Goal: Navigation & Orientation: Go to known website

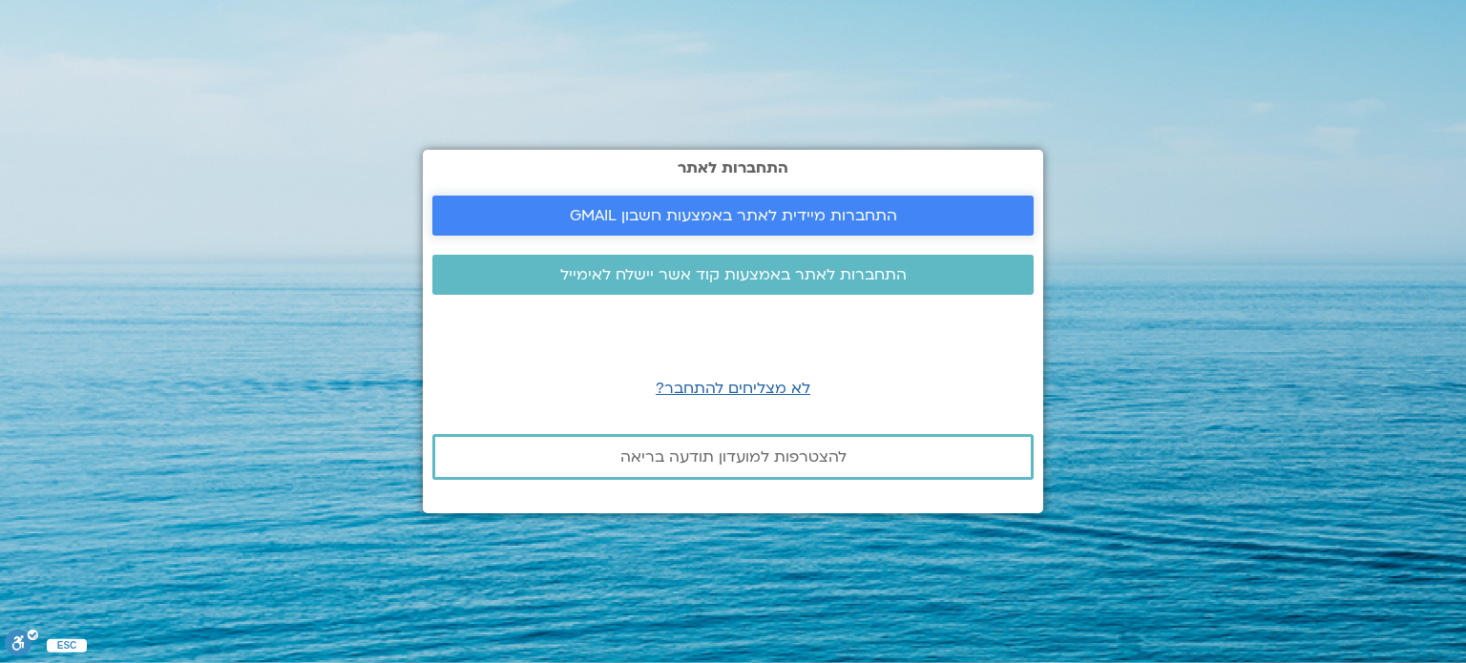
click at [951, 213] on span "התחברות מיידית לאתר באמצעות חשבון GMAIL" at bounding box center [732, 215] width 555 height 17
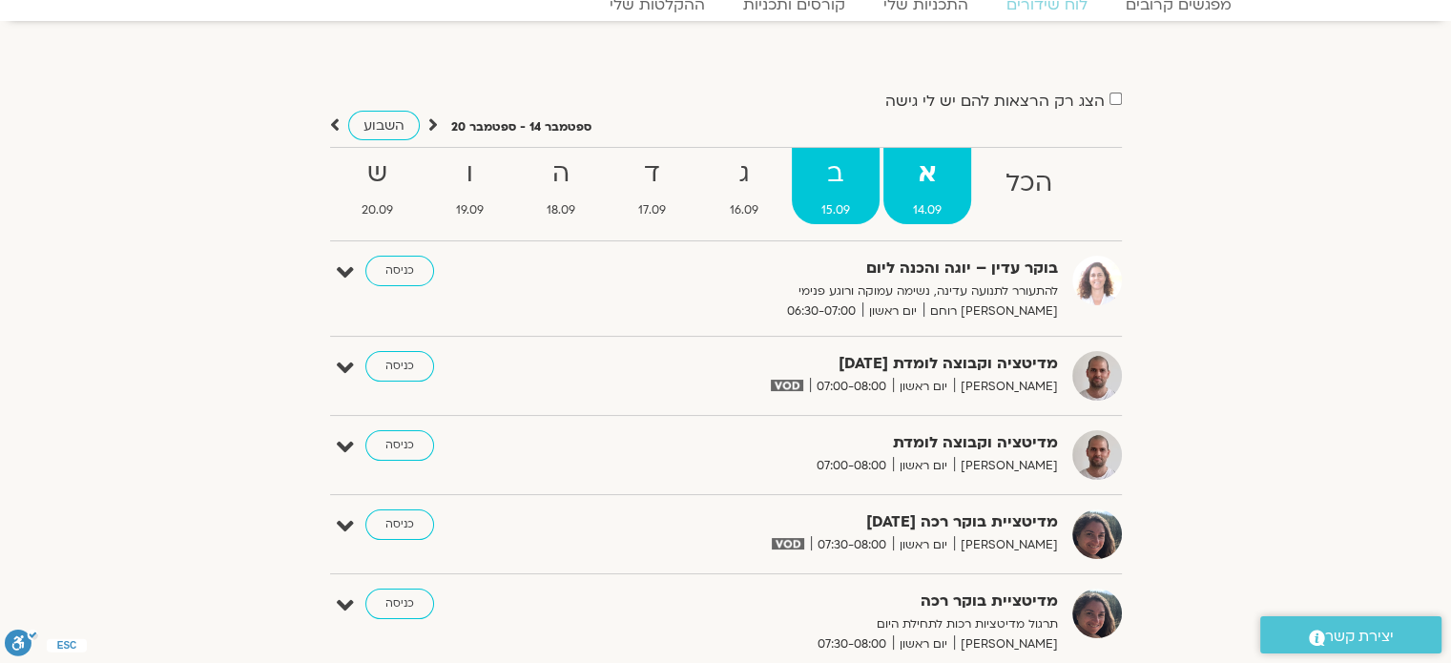
scroll to position [114, 0]
